Goal: Navigation & Orientation: Find specific page/section

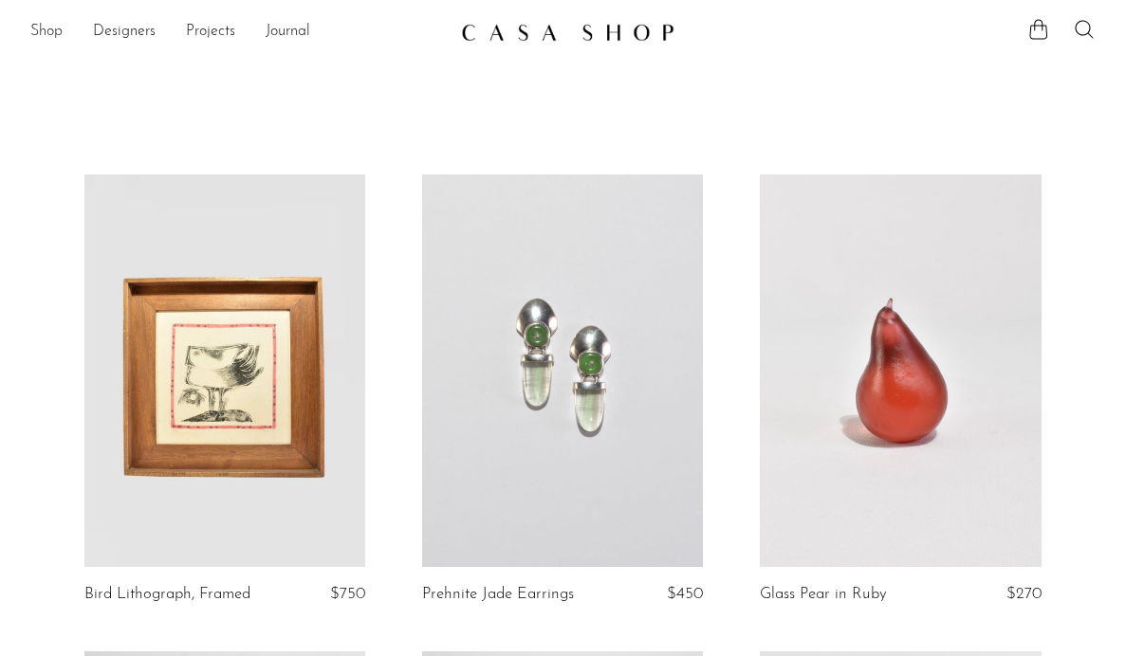
click at [42, 28] on link "Shop" at bounding box center [46, 32] width 32 height 25
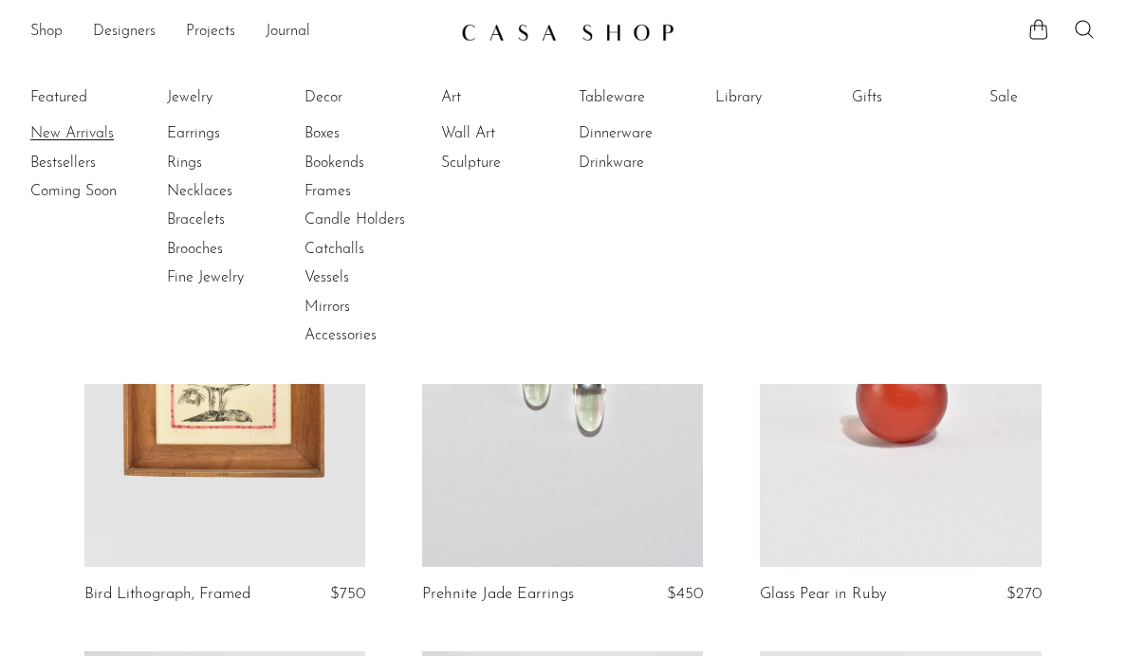
click at [70, 131] on link "New Arrivals" at bounding box center [101, 133] width 142 height 21
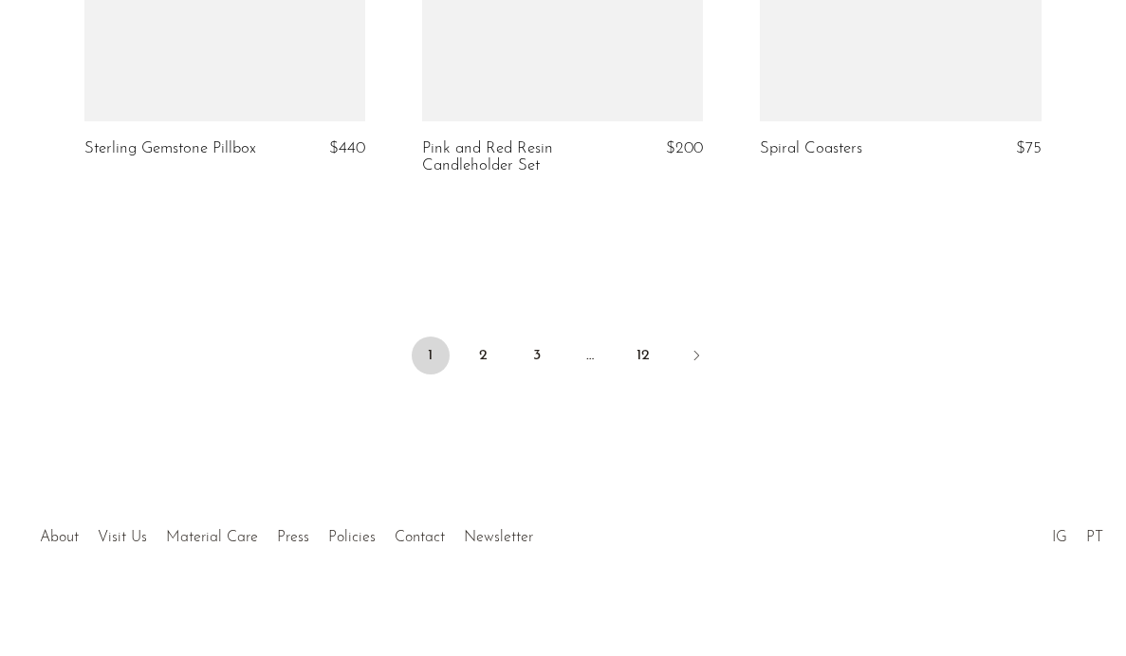
scroll to position [5816, 0]
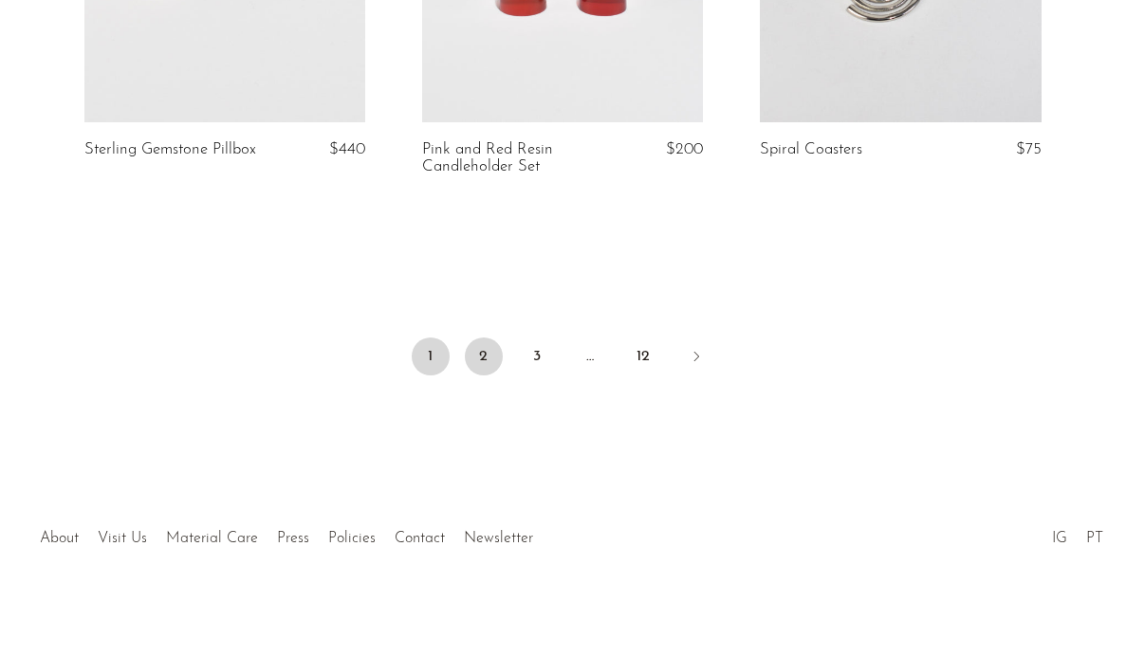
click at [485, 346] on link "2" at bounding box center [484, 357] width 38 height 38
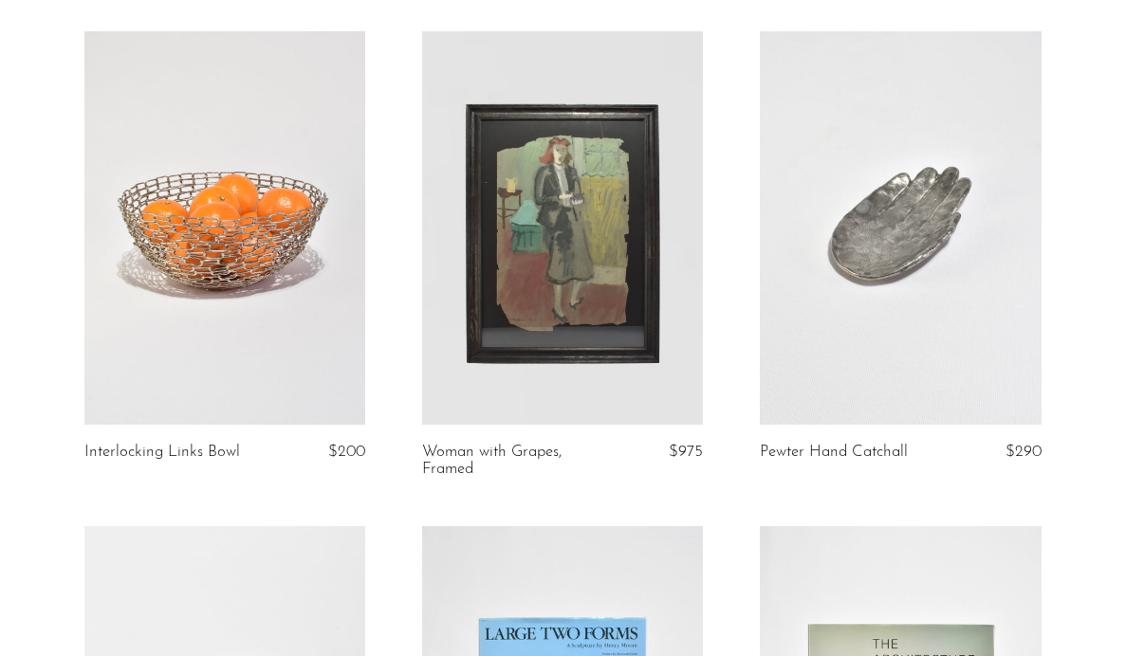
scroll to position [4024, 0]
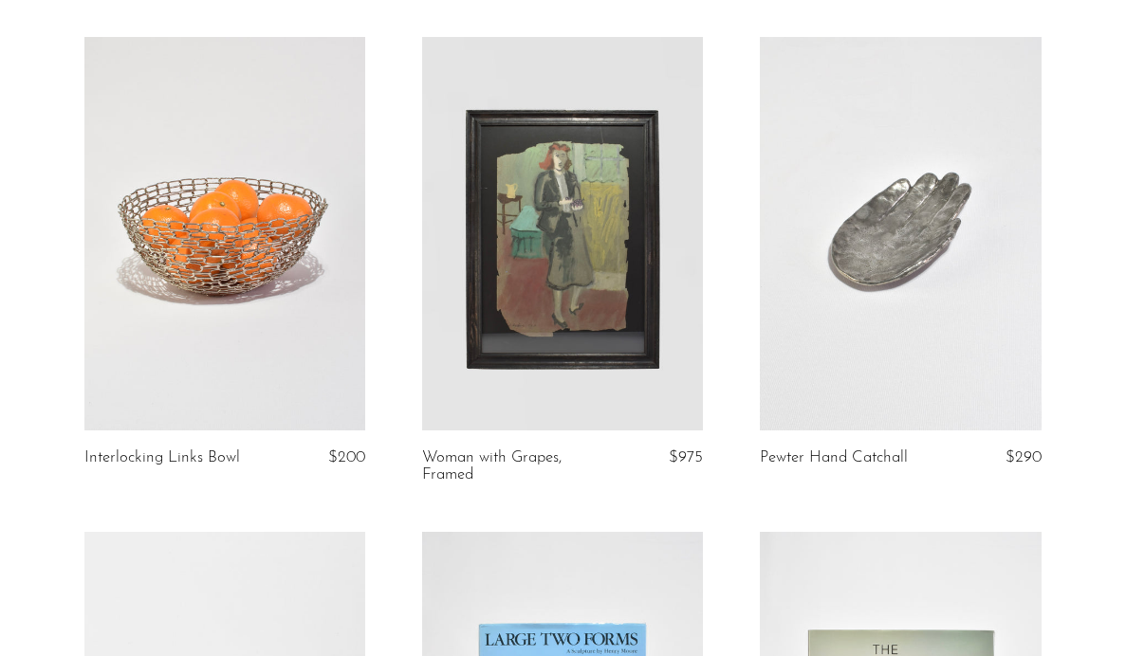
click at [228, 274] on link at bounding box center [224, 233] width 281 height 393
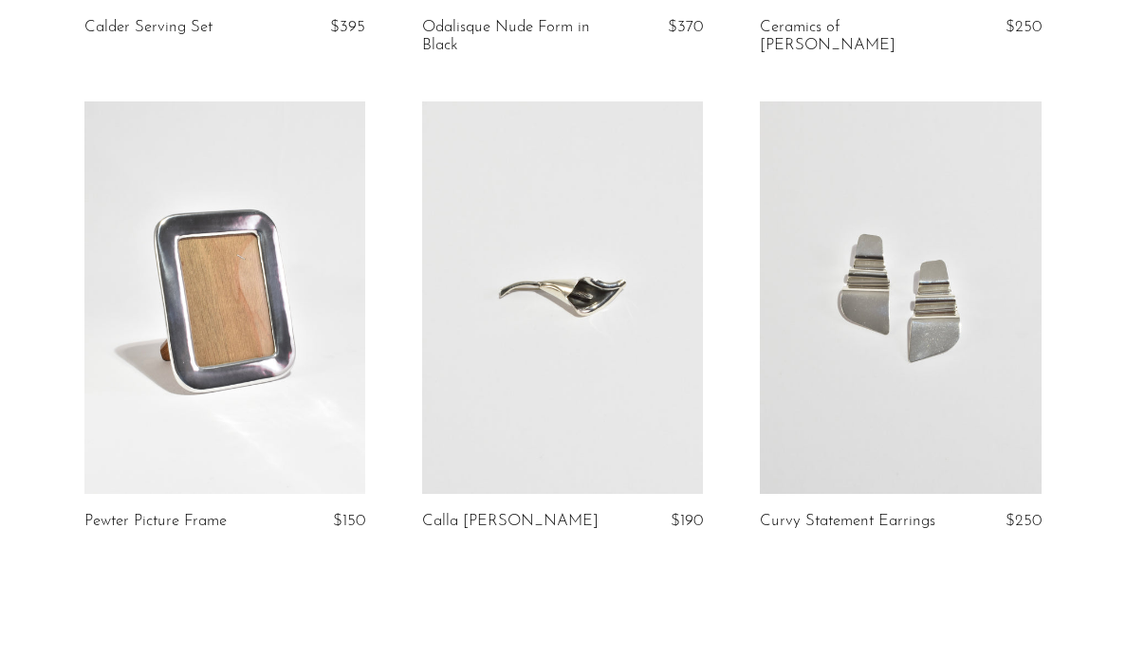
scroll to position [5577, 0]
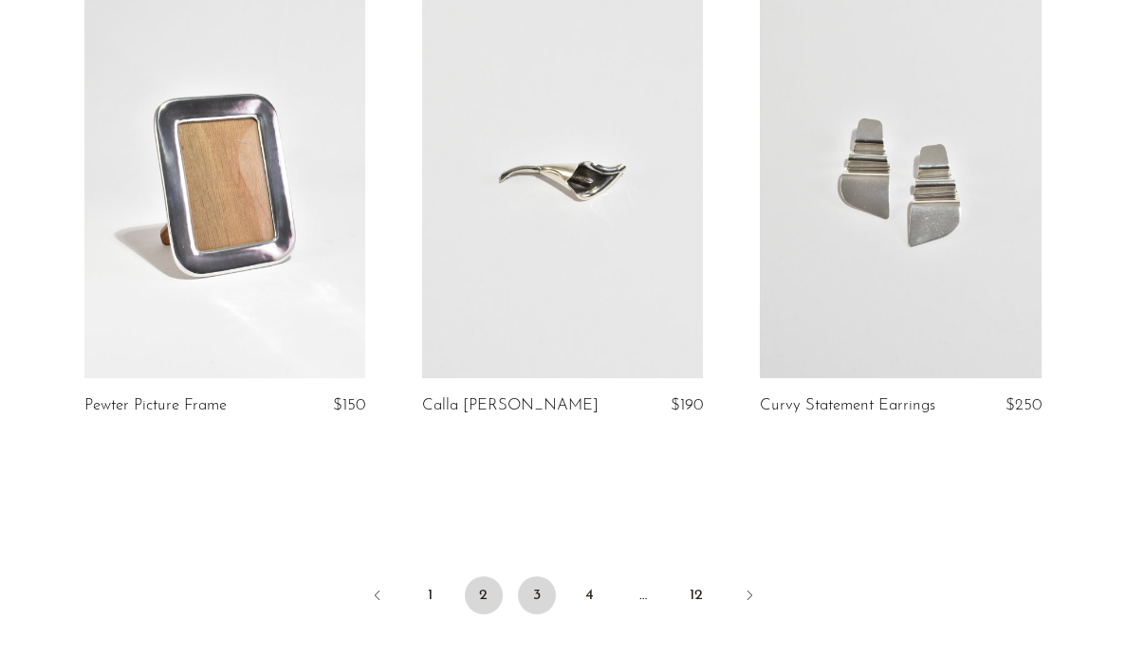
click at [534, 577] on link "3" at bounding box center [537, 596] width 38 height 38
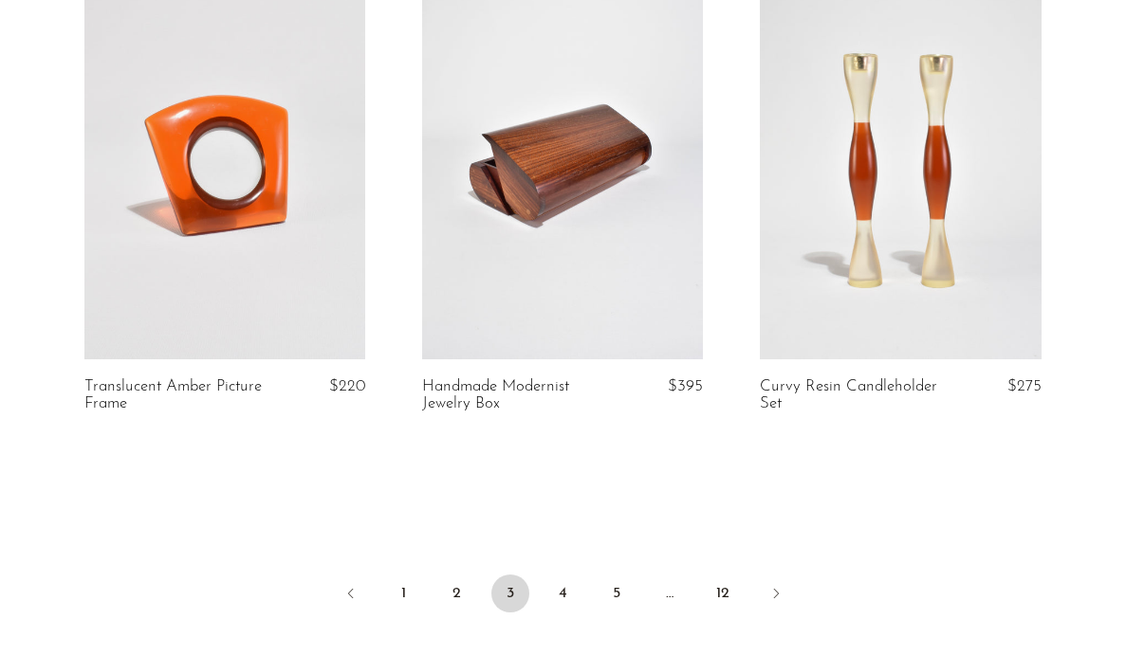
scroll to position [5689, 0]
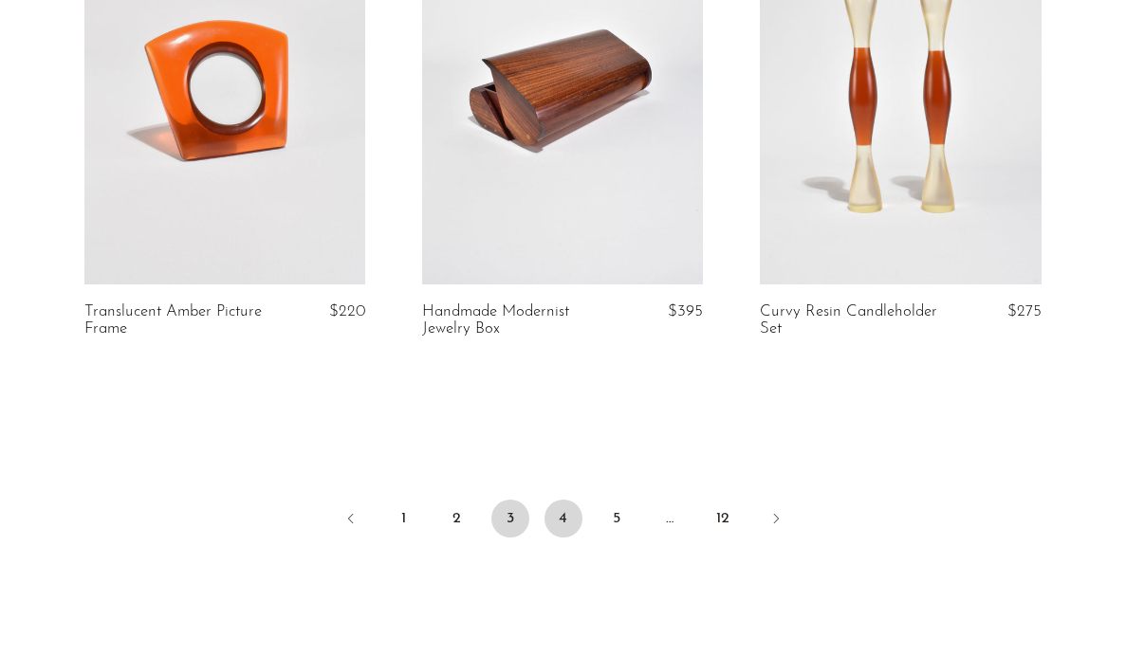
click at [558, 508] on link "4" at bounding box center [563, 519] width 38 height 38
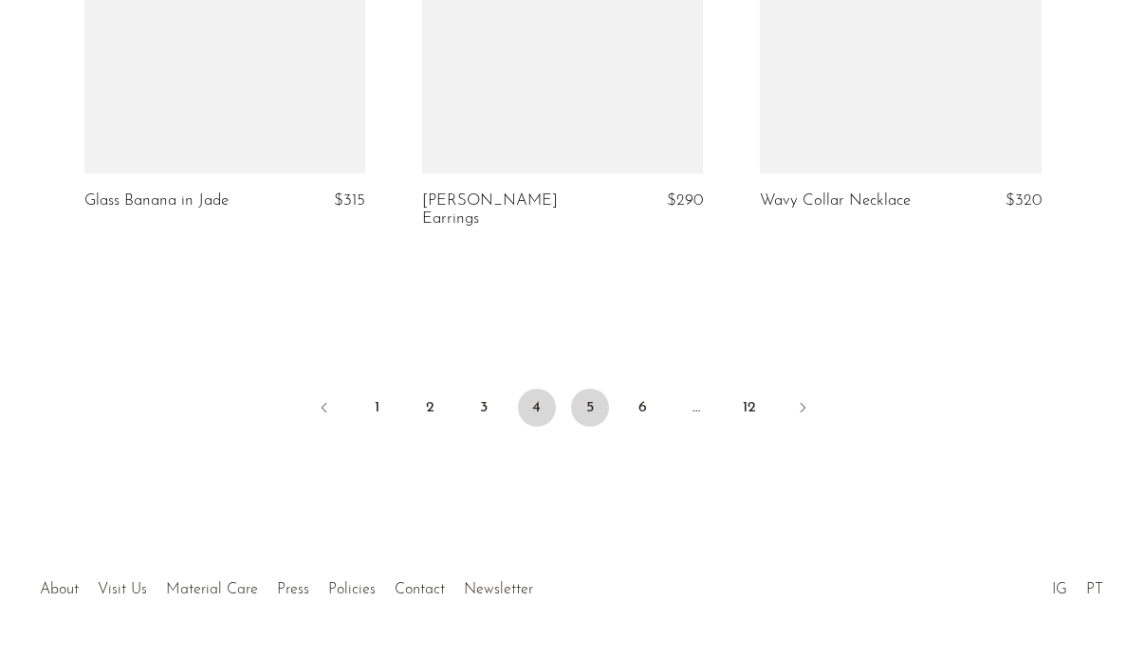
scroll to position [5816, 0]
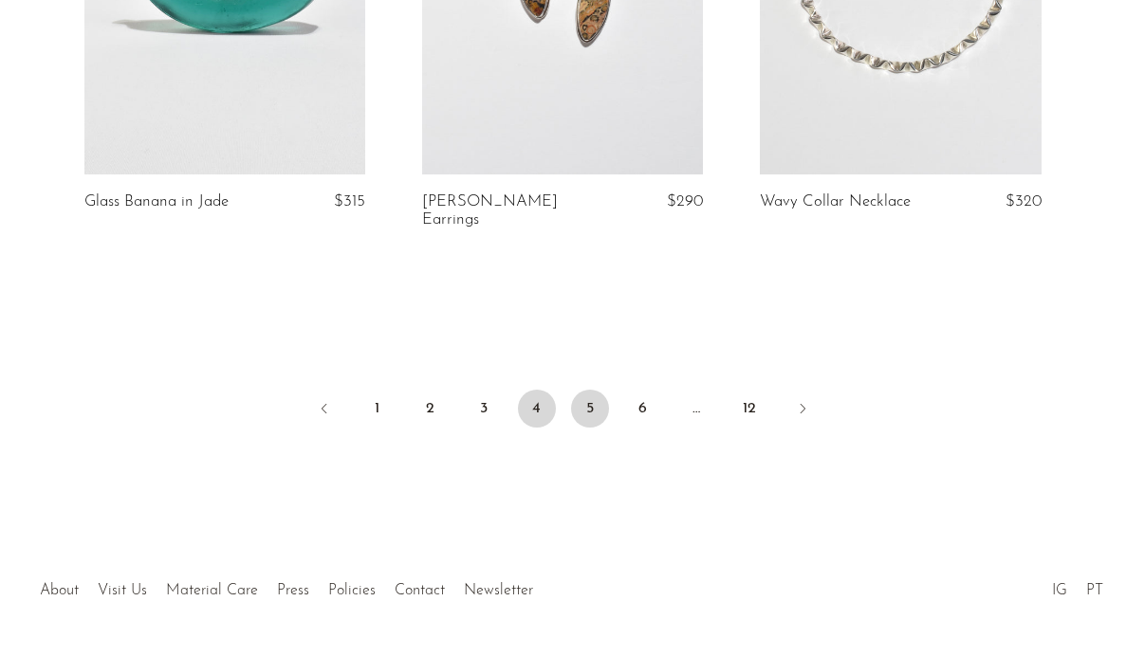
click at [596, 390] on link "5" at bounding box center [590, 409] width 38 height 38
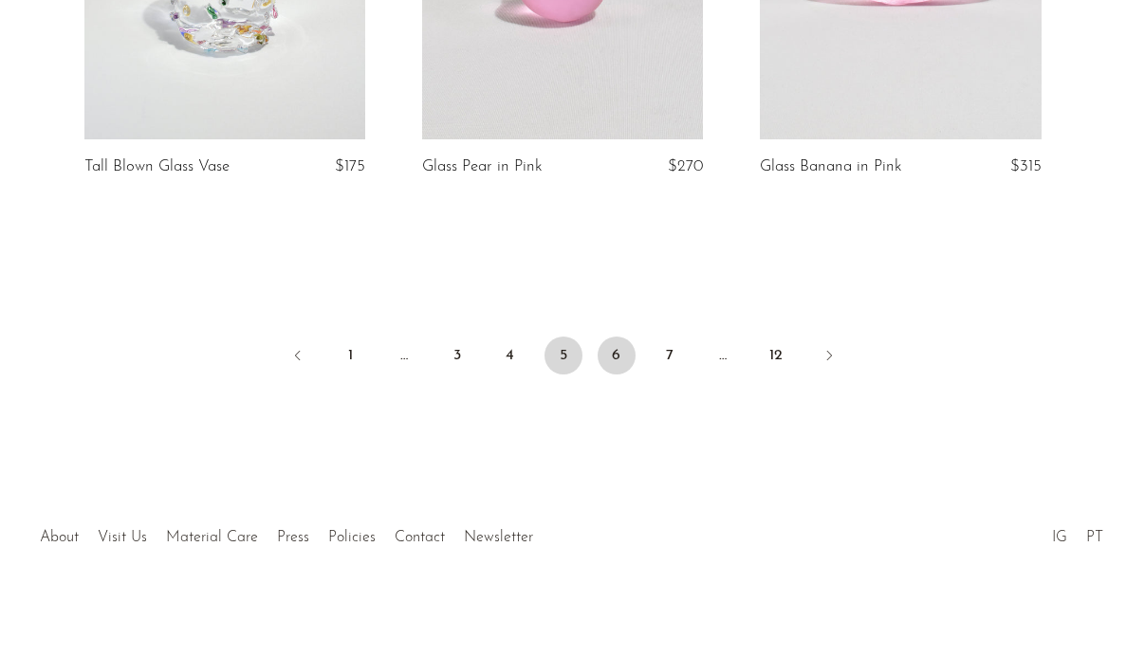
scroll to position [5833, 0]
click at [606, 347] on link "6" at bounding box center [617, 357] width 38 height 38
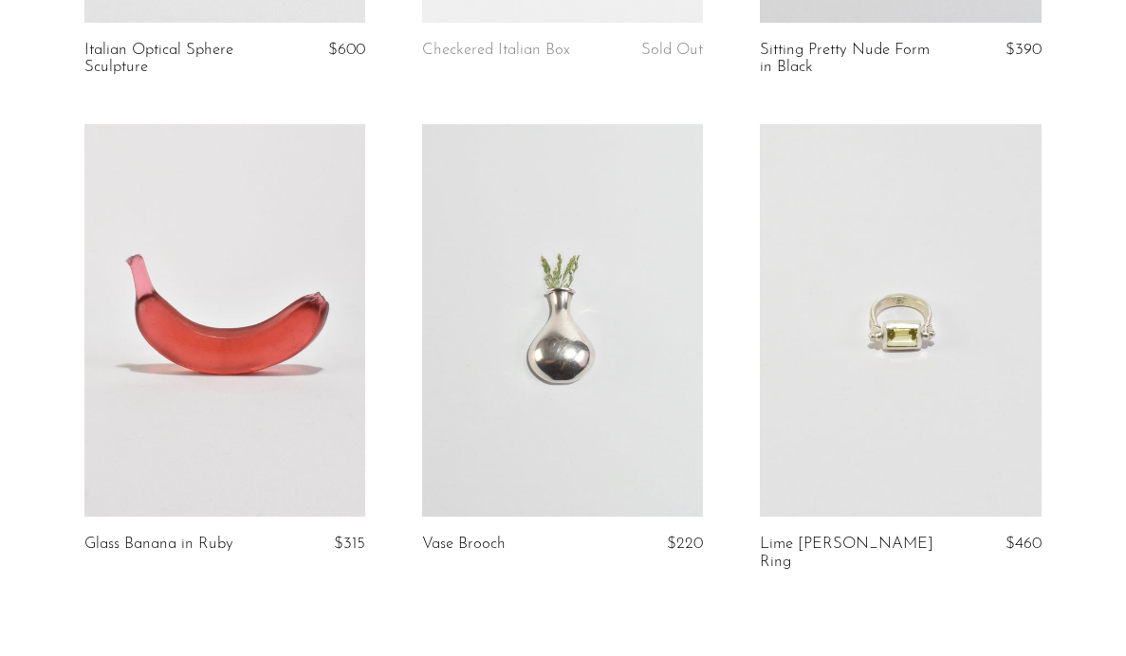
scroll to position [5624, 0]
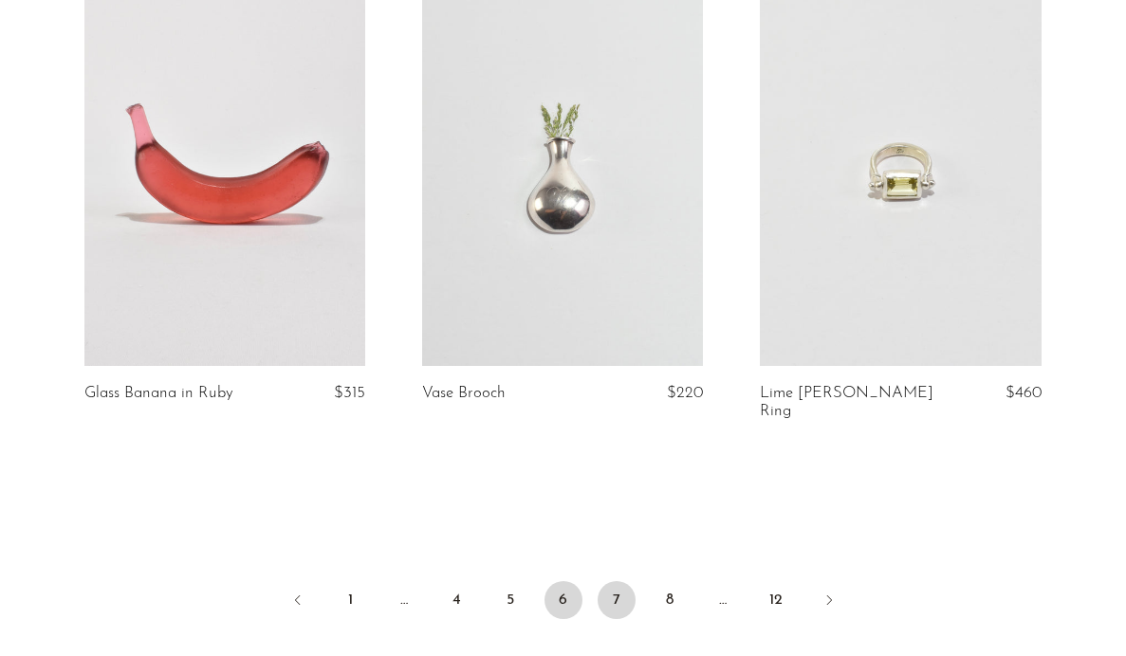
click at [615, 581] on link "7" at bounding box center [617, 600] width 38 height 38
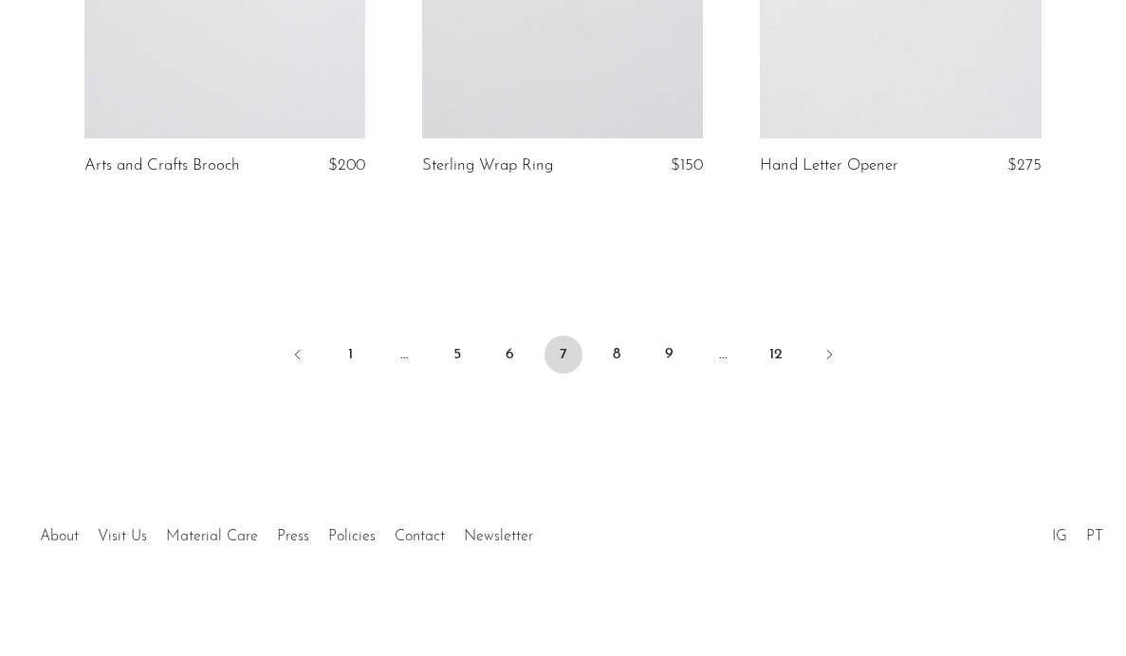
scroll to position [5782, 0]
click at [620, 346] on link "8" at bounding box center [617, 356] width 38 height 38
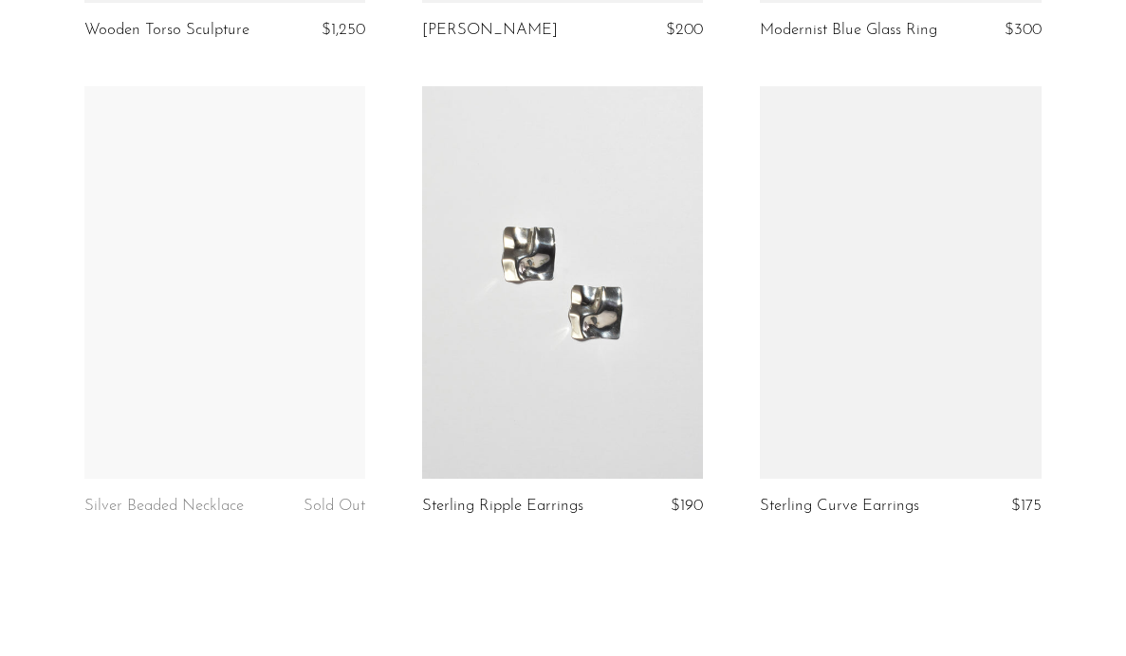
scroll to position [5577, 0]
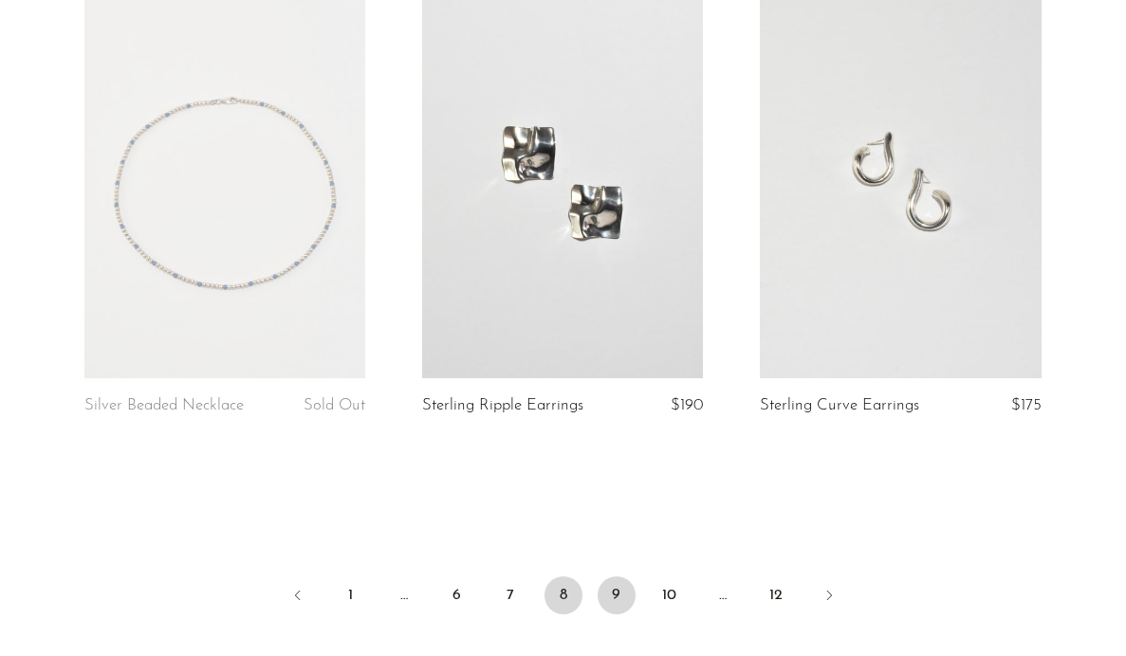
click at [617, 577] on link "9" at bounding box center [617, 596] width 38 height 38
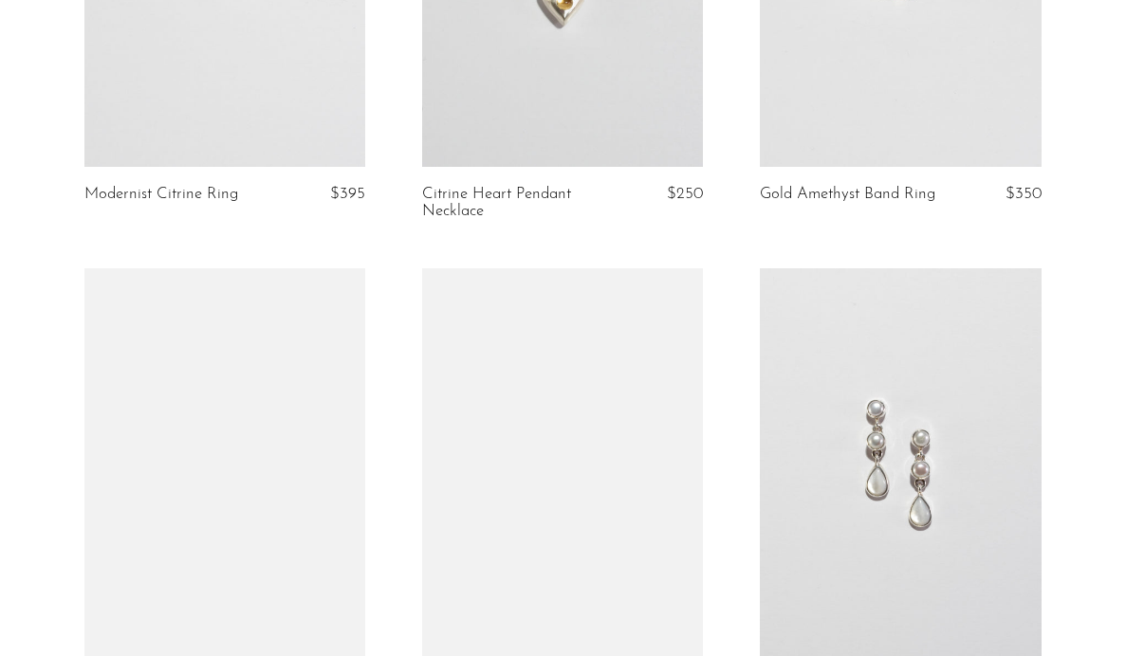
scroll to position [3761, 0]
